Goal: Consume media (video, audio): Consume media (video, audio)

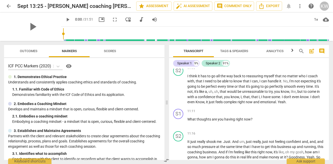
scroll to position [718, 0]
click at [176, 93] on span "play_arrow" at bounding box center [179, 90] width 6 height 6
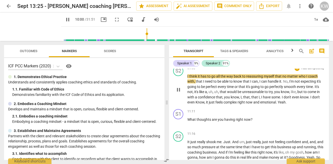
click at [178, 93] on span "pause" at bounding box center [179, 90] width 6 height 6
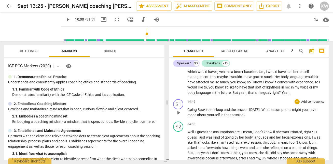
scroll to position [955, 0]
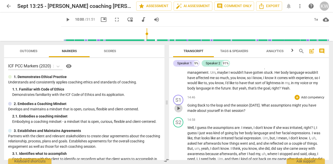
click at [178, 112] on span "play_arrow" at bounding box center [179, 108] width 6 height 6
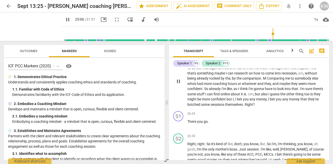
scroll to position [1597, 0]
click at [178, 85] on span "pause" at bounding box center [179, 82] width 6 height 6
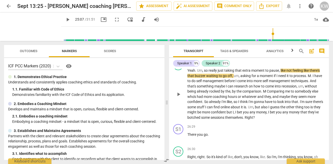
scroll to position [1582, 0]
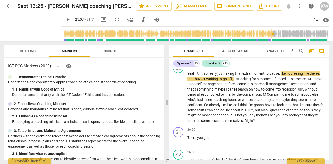
drag, startPoint x: 187, startPoint y: 77, endPoint x: 195, endPoint y: 87, distance: 12.0
click at [195, 59] on p "Wanted to have tools to um , take away the loop of I've botched it , I'm stuck …" at bounding box center [256, 52] width 138 height 16
click at [322, 53] on span "?" at bounding box center [323, 51] width 2 height 4
drag, startPoint x: 195, startPoint y: 87, endPoint x: 188, endPoint y: 80, distance: 10.6
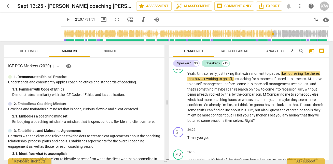
click at [188, 59] on p "Wanted to have tools to um , take away the loop of I've botched it , I'm stuck …" at bounding box center [256, 52] width 138 height 16
copy p "Wanted to have tools to um , take away the loop of I've botched it , I'm stuck …"
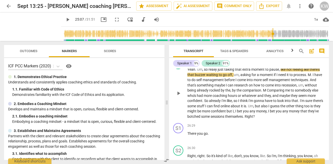
scroll to position [1588, 0]
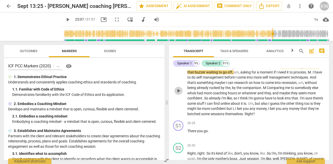
click at [179, 94] on span "play_arrow" at bounding box center [179, 91] width 6 height 6
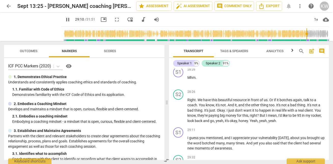
scroll to position [1874, 0]
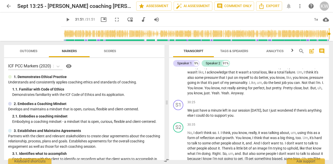
type input "1911"
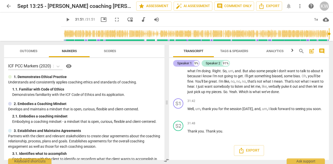
click at [191, 62] on div "Speaker 1" at bounding box center [184, 63] width 15 height 5
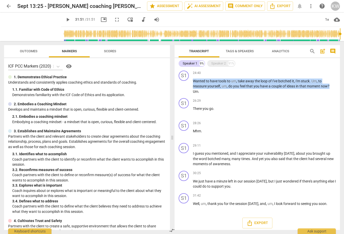
scroll to position [434, 0]
